Goal: Find specific page/section: Find specific page/section

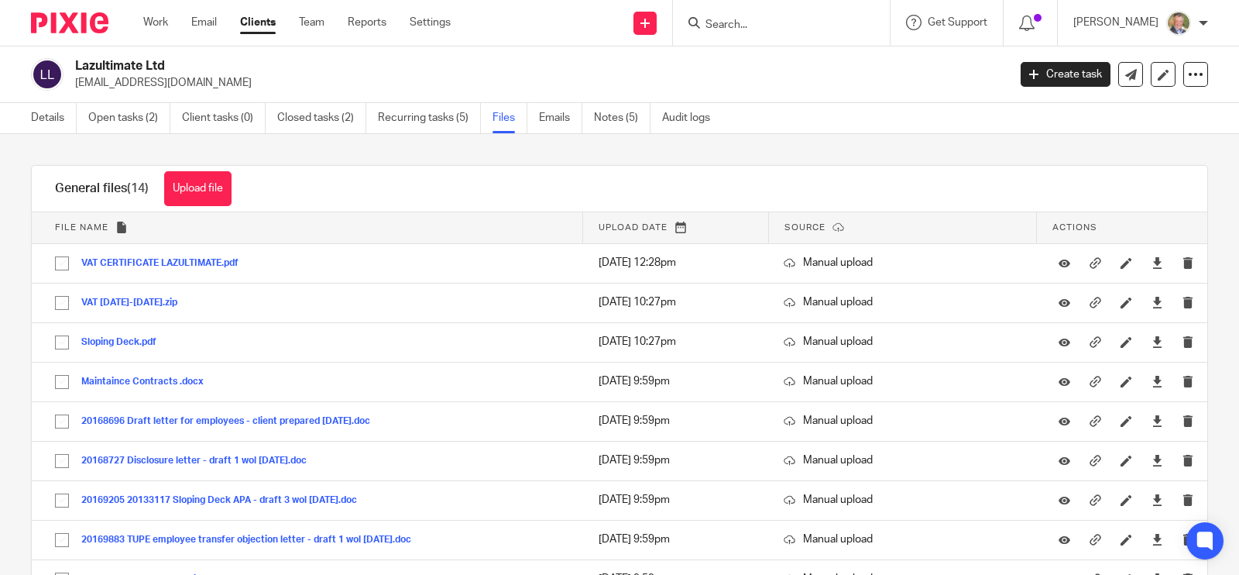
click at [778, 17] on form at bounding box center [786, 22] width 165 height 19
click at [767, 23] on input "Search" at bounding box center [773, 26] width 139 height 14
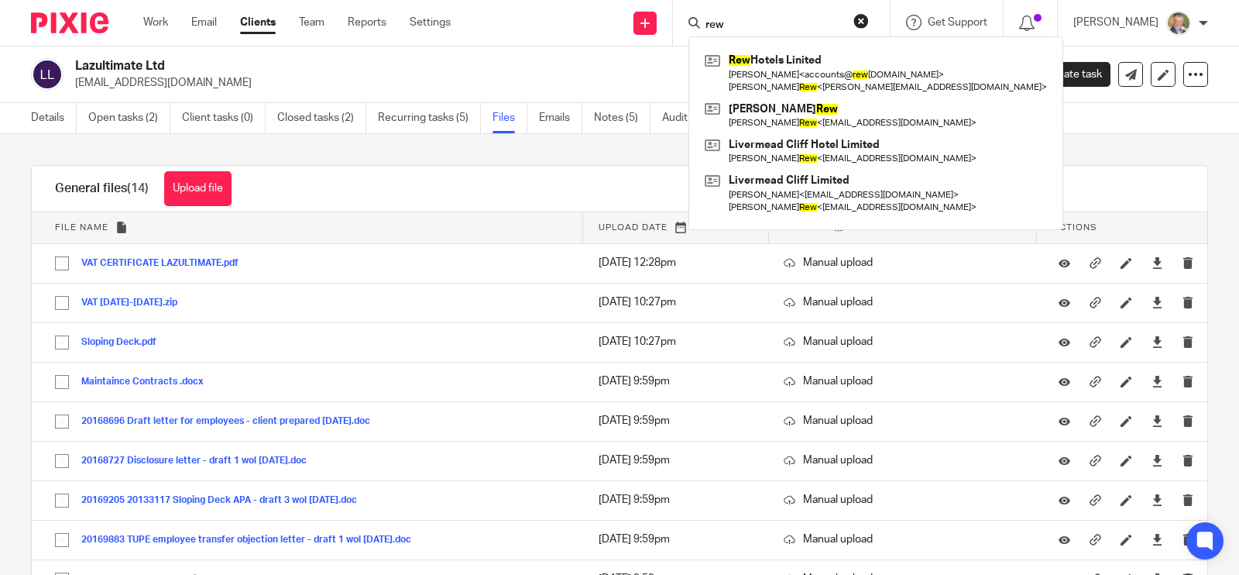
type input "rew"
click button "submit" at bounding box center [0, 0] width 0 height 0
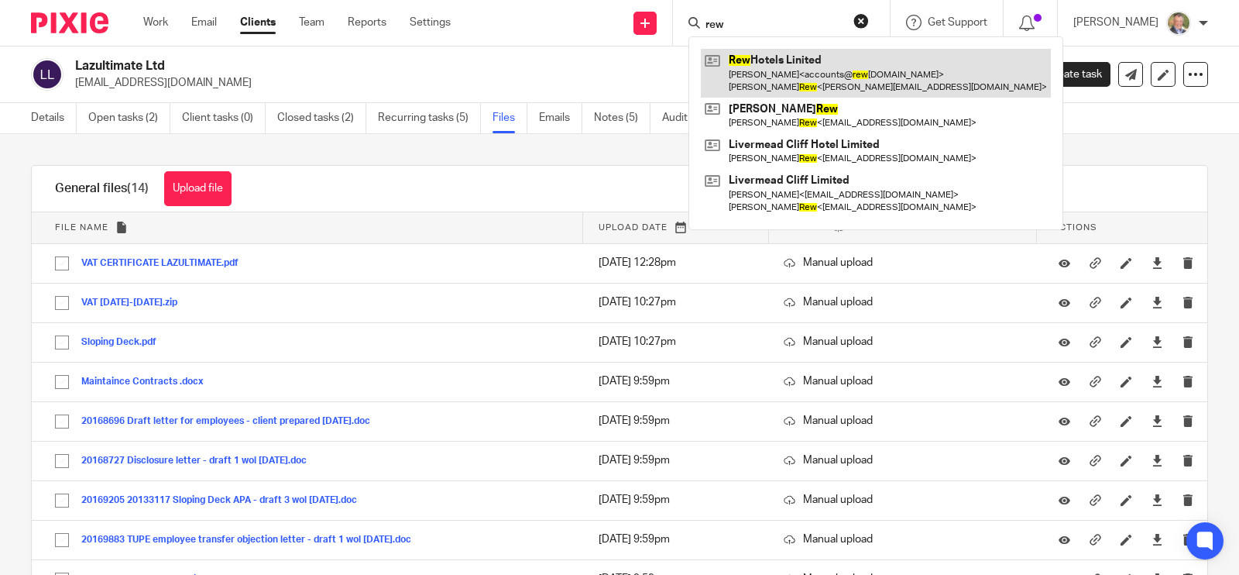
click at [802, 61] on link at bounding box center [876, 73] width 350 height 48
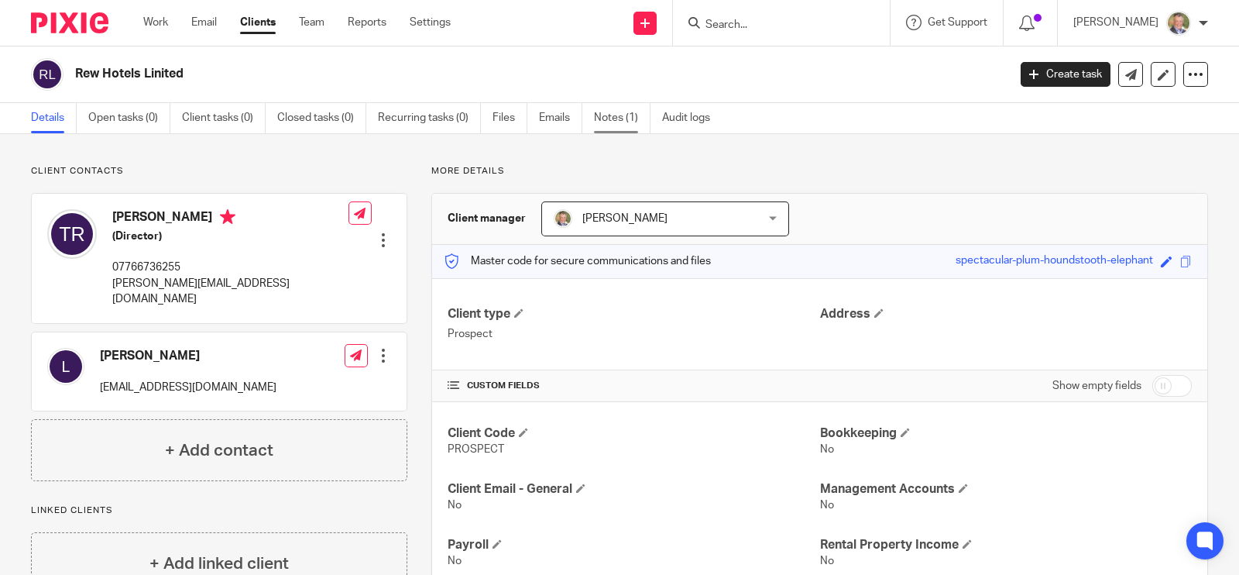
click at [607, 115] on link "Notes (1)" at bounding box center [622, 118] width 57 height 30
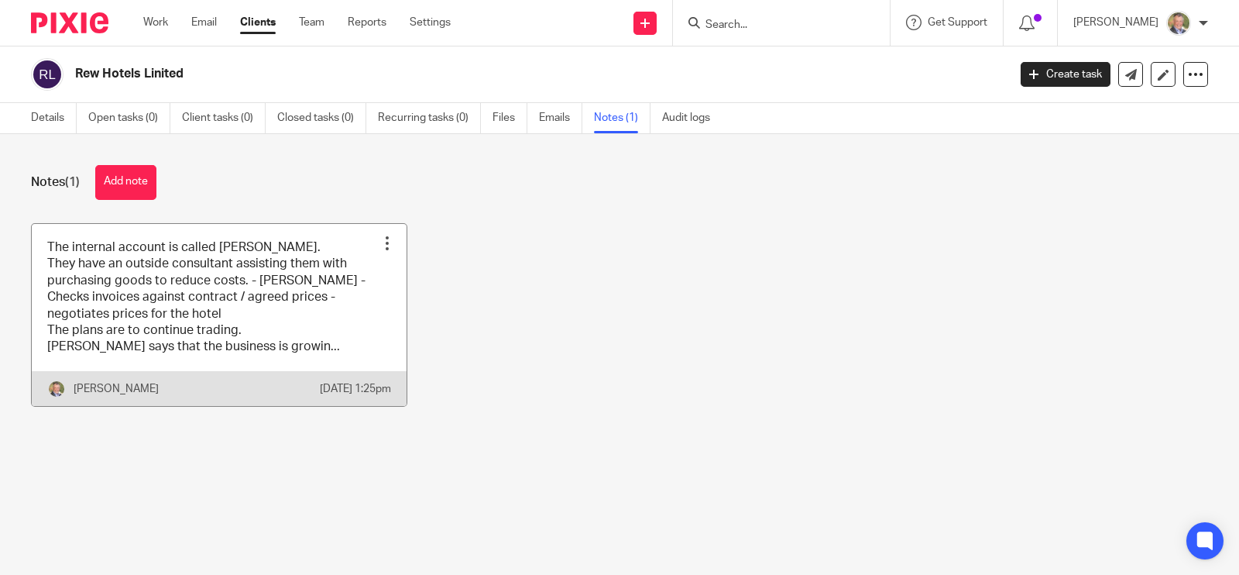
click at [253, 320] on link at bounding box center [219, 315] width 375 height 182
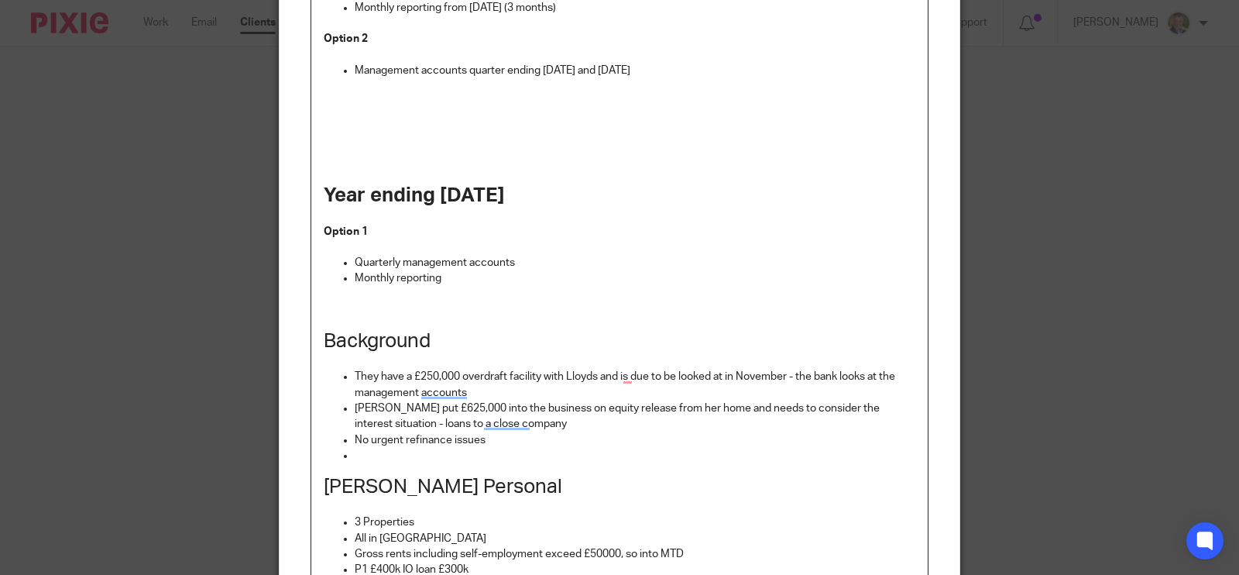
scroll to position [283, 0]
